Goal: Book appointment/travel/reservation

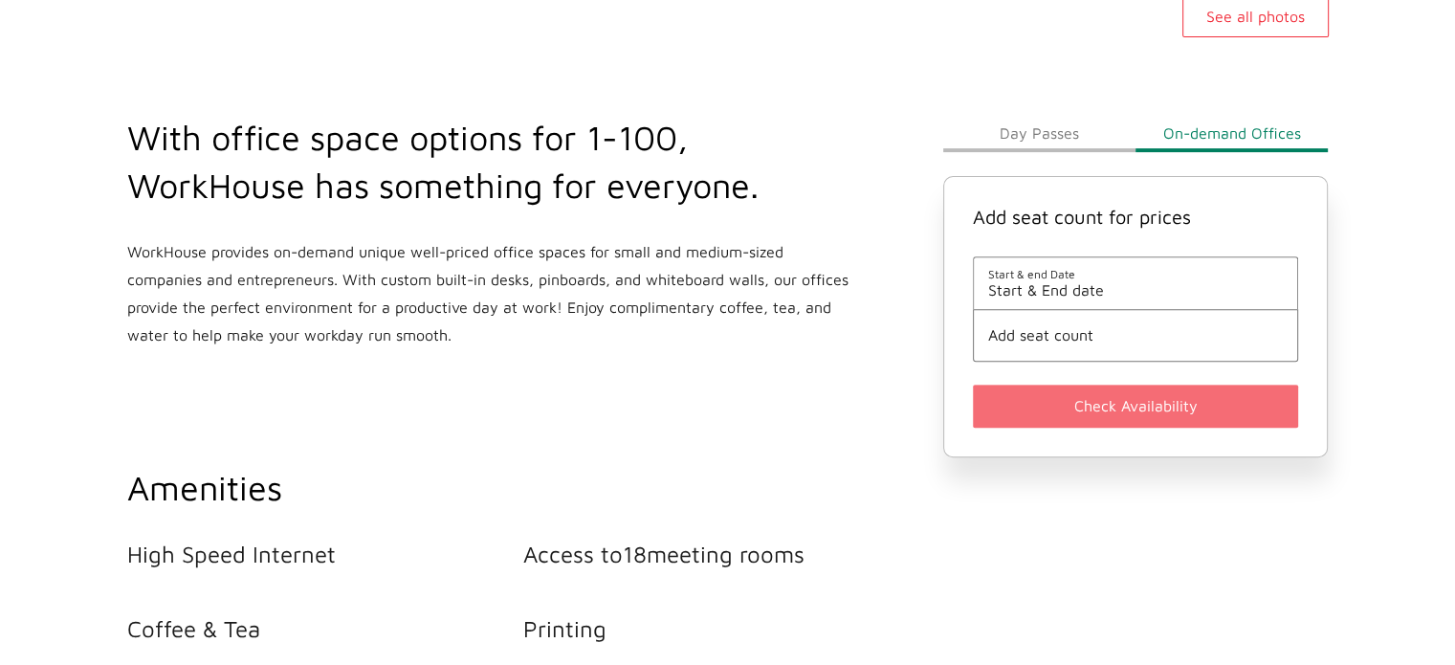
scroll to position [654, 0]
click at [1022, 137] on button "Day Passes" at bounding box center [1039, 132] width 192 height 38
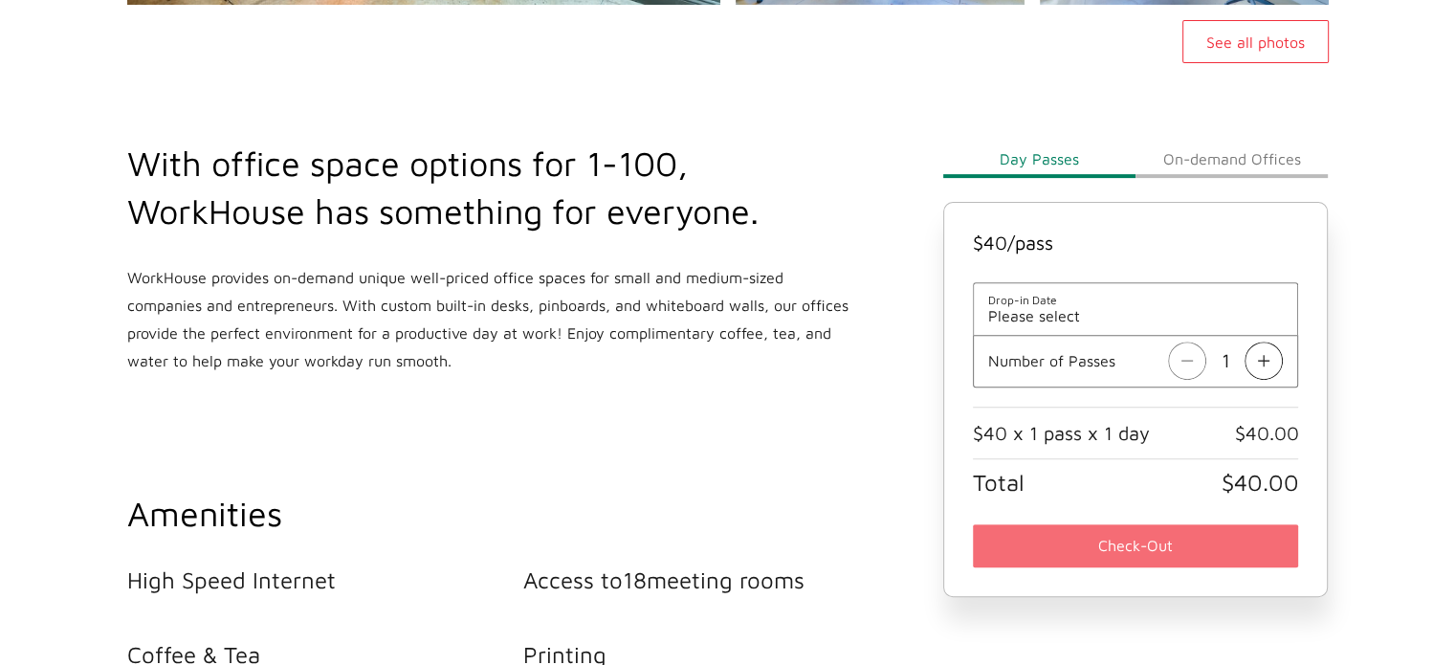
scroll to position [637, 0]
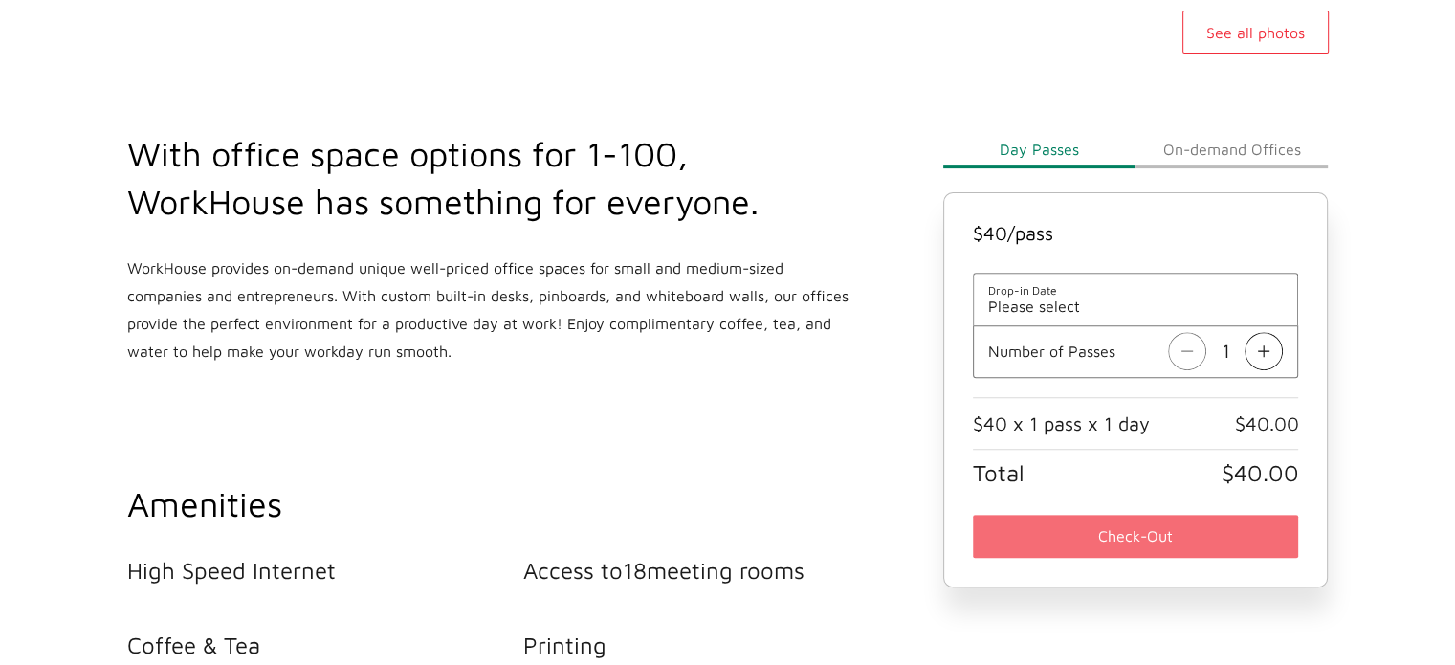
click at [1026, 317] on li "Drop-in Date Please select" at bounding box center [1136, 299] width 326 height 53
click at [1029, 313] on span "Please select" at bounding box center [1136, 306] width 296 height 17
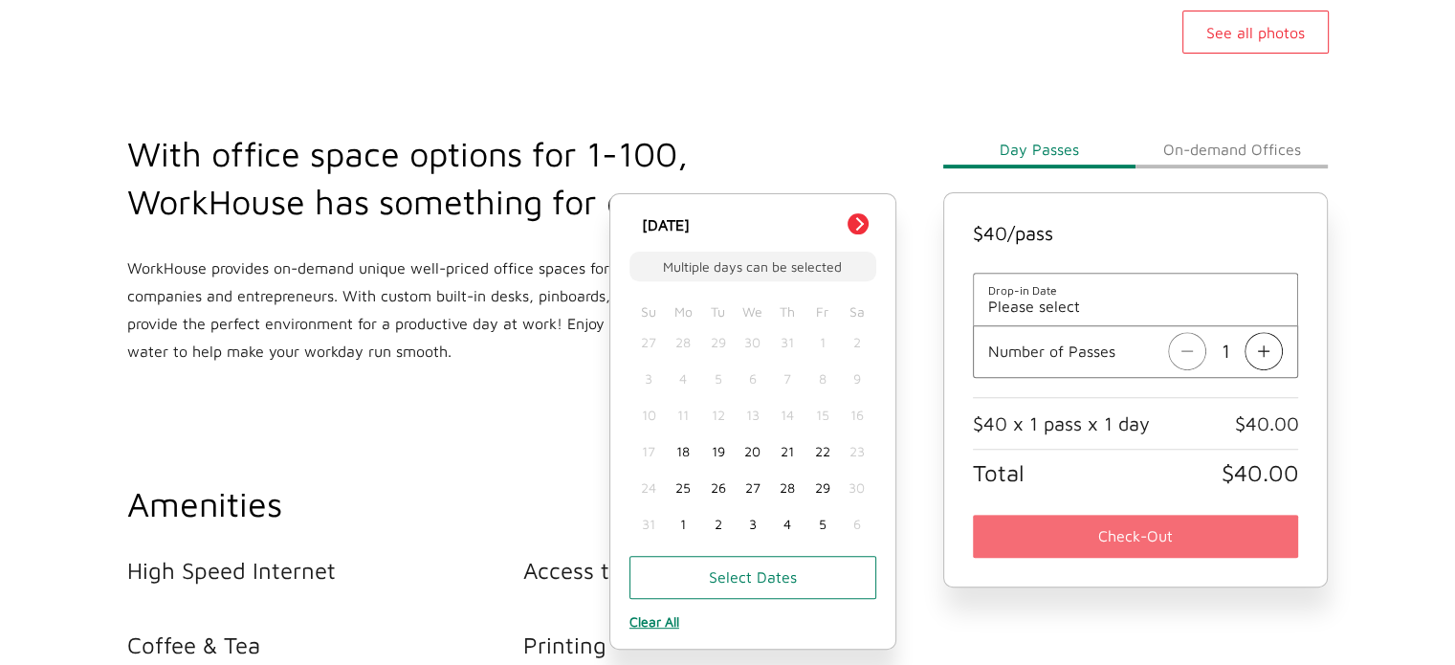
click at [1190, 162] on button "On-demand Offices" at bounding box center [1232, 149] width 192 height 38
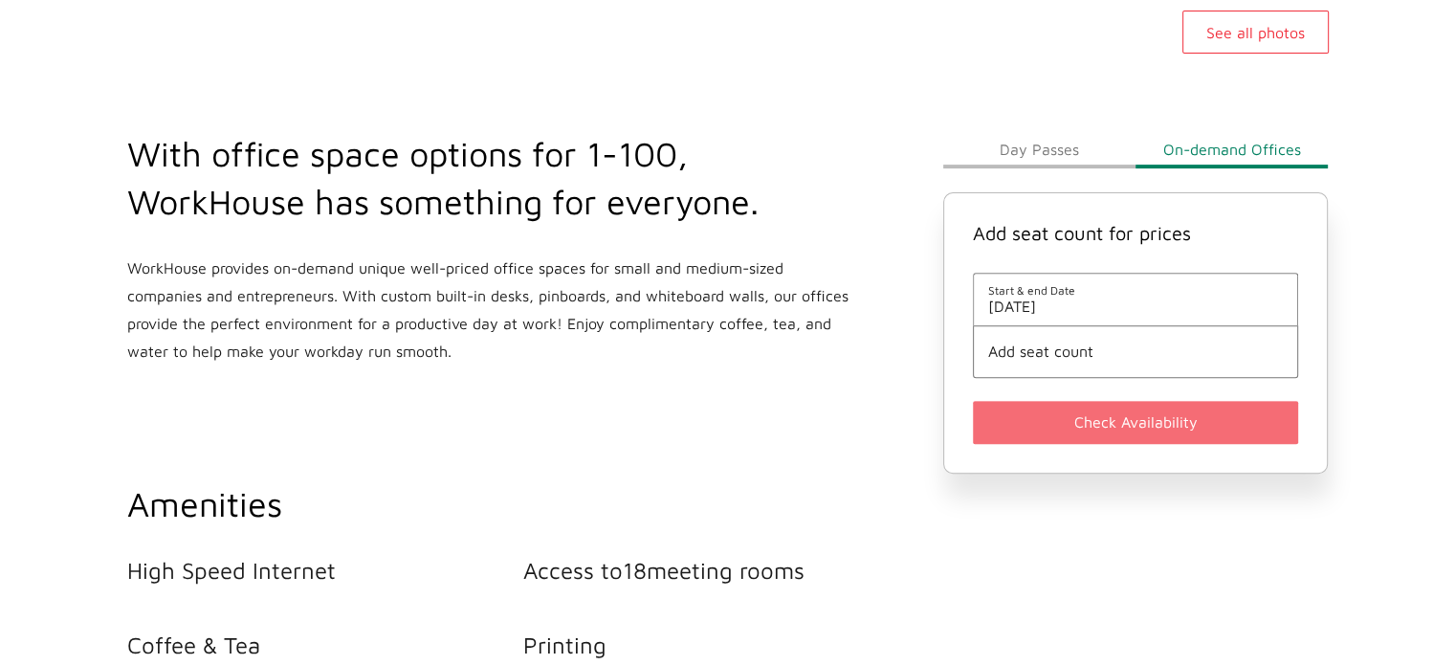
click at [1076, 163] on button "Day Passes" at bounding box center [1039, 149] width 192 height 38
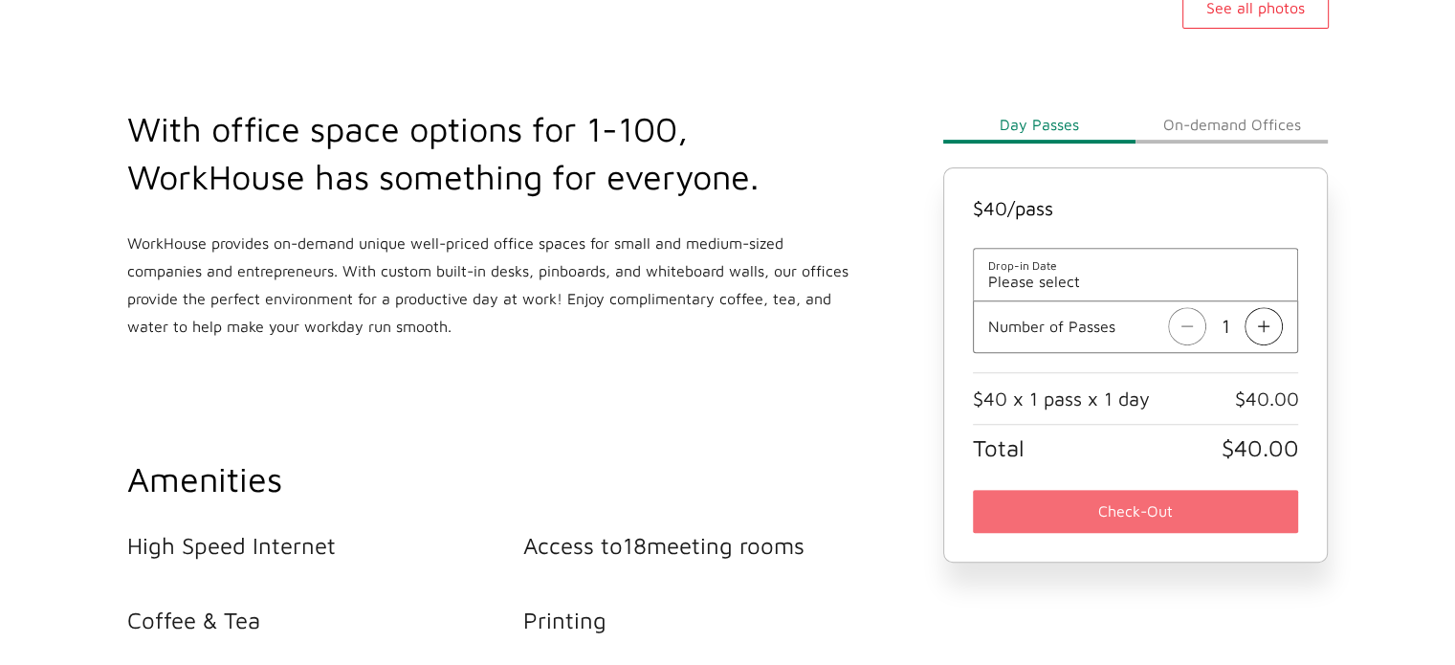
scroll to position [670, 0]
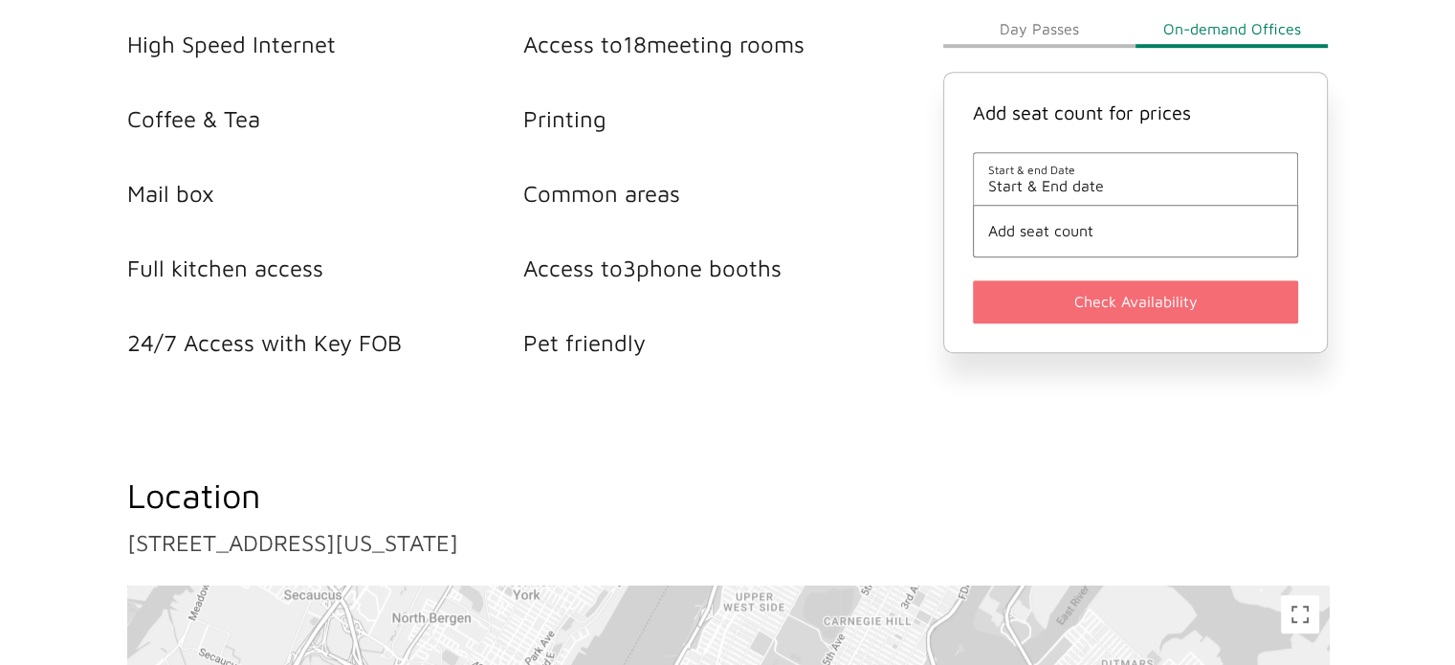
scroll to position [1711, 0]
